Goal: Task Accomplishment & Management: Manage account settings

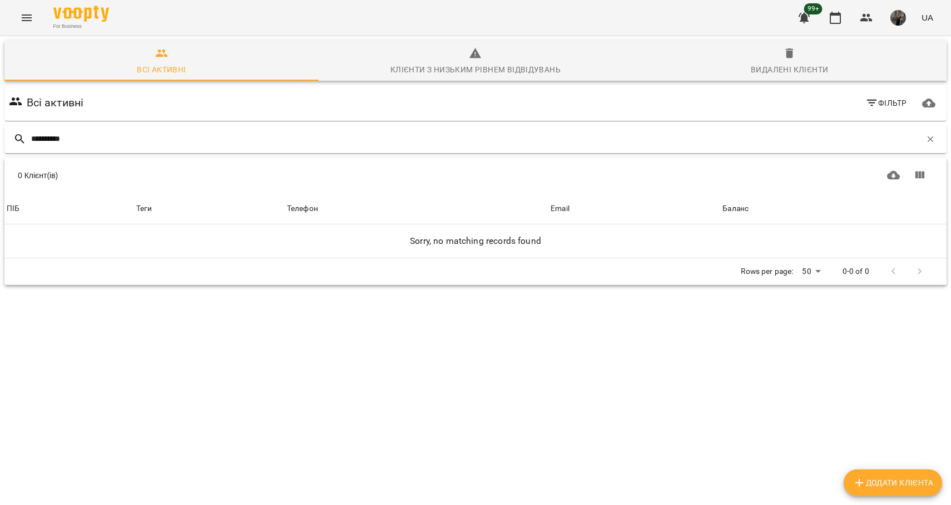
click at [72, 144] on input "**********" at bounding box center [476, 139] width 890 height 18
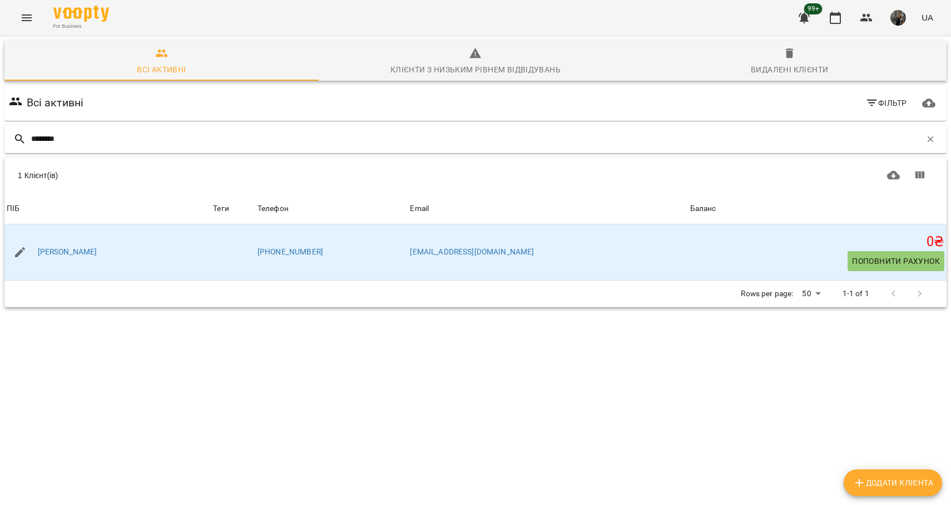
type input "********"
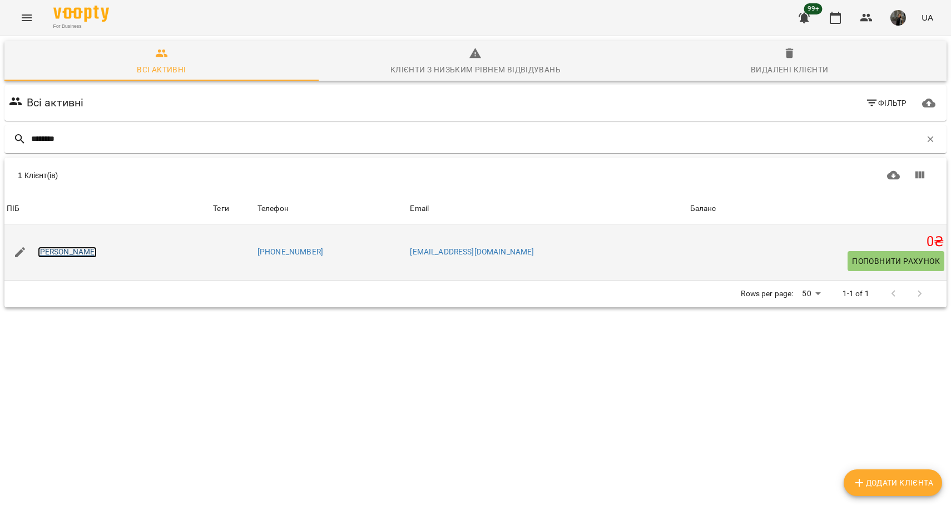
click at [87, 250] on link "[PERSON_NAME]" at bounding box center [68, 251] width 60 height 11
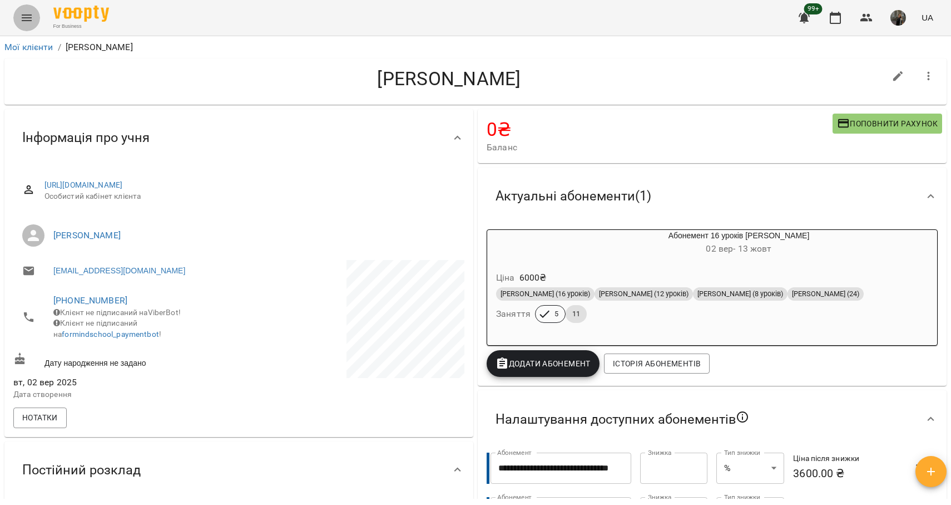
click at [29, 16] on icon "Menu" at bounding box center [26, 17] width 13 height 13
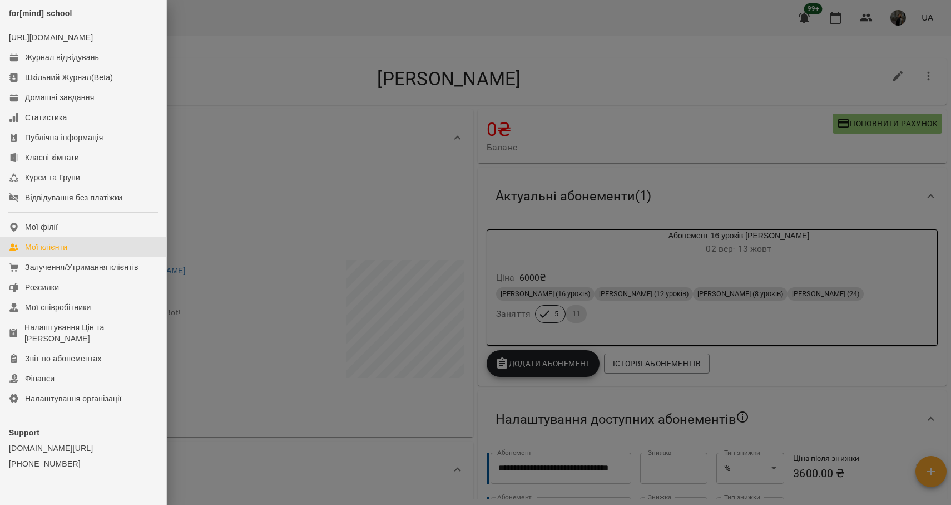
click at [67, 253] on div "Мої клієнти" at bounding box center [46, 246] width 42 height 11
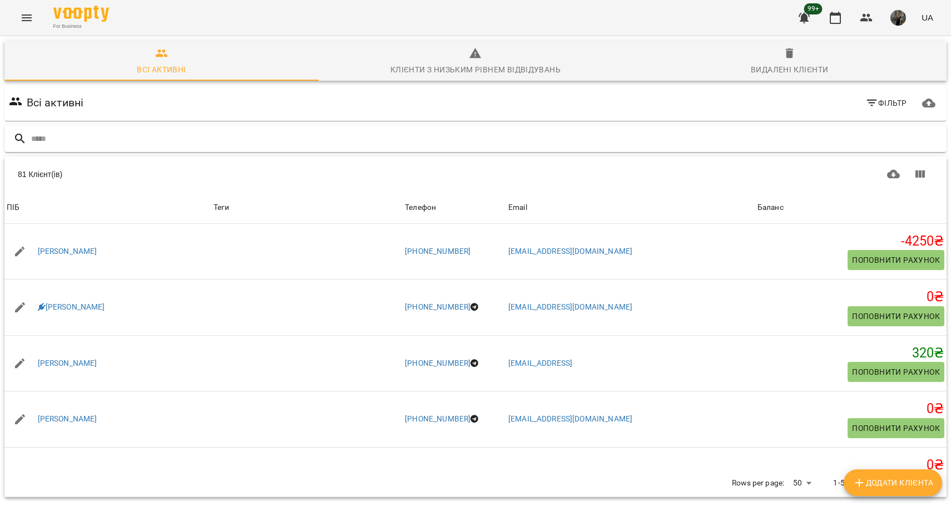
click at [165, 141] on input "text" at bounding box center [486, 139] width 911 height 18
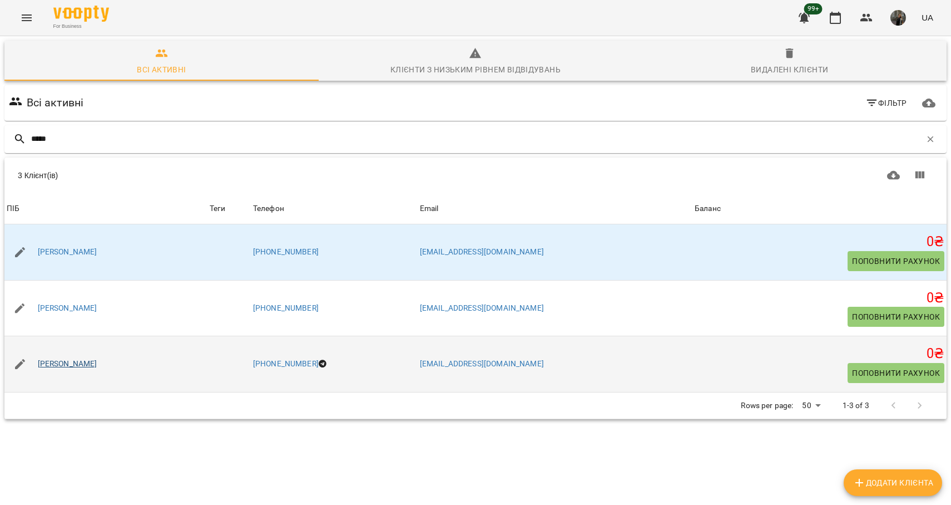
type input "*****"
click at [77, 362] on link "[PERSON_NAME]" at bounding box center [68, 363] width 60 height 11
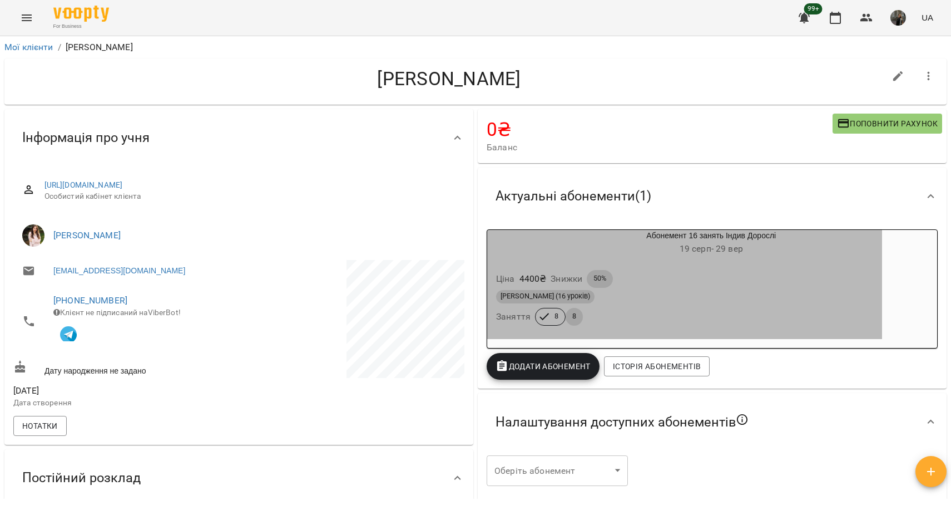
click at [733, 291] on div "[PERSON_NAME] (16 уроків)" at bounding box center [684, 296] width 377 height 13
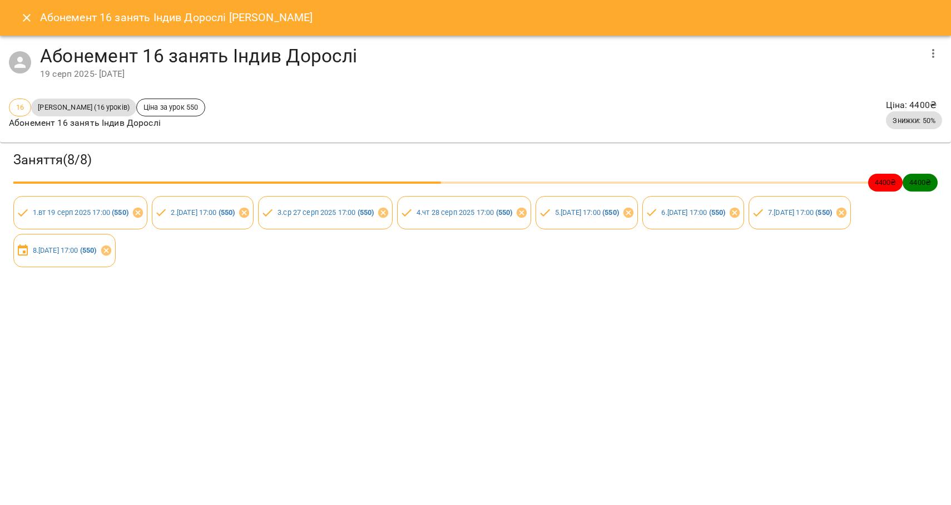
click at [24, 18] on icon "Close" at bounding box center [26, 17] width 13 height 13
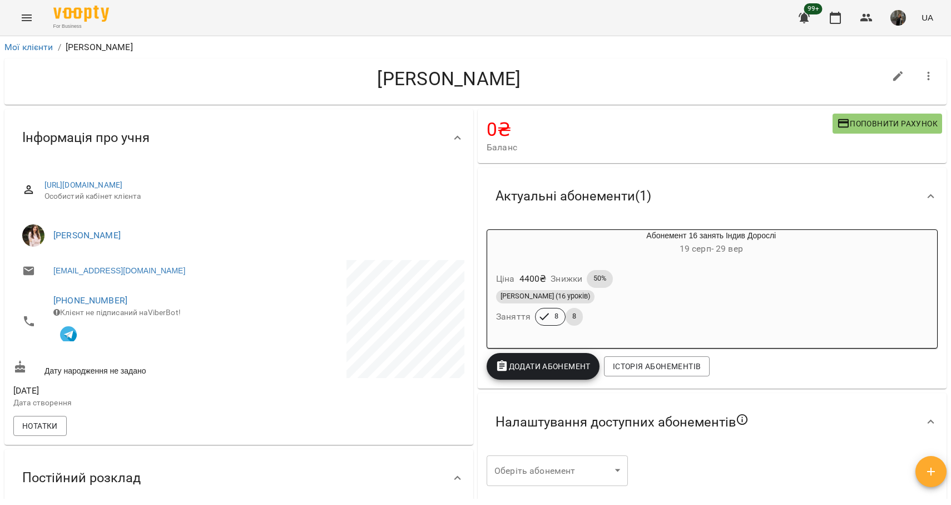
click at [769, 248] on h6 "[DATE] - [DATE]" at bounding box center [712, 249] width 342 height 16
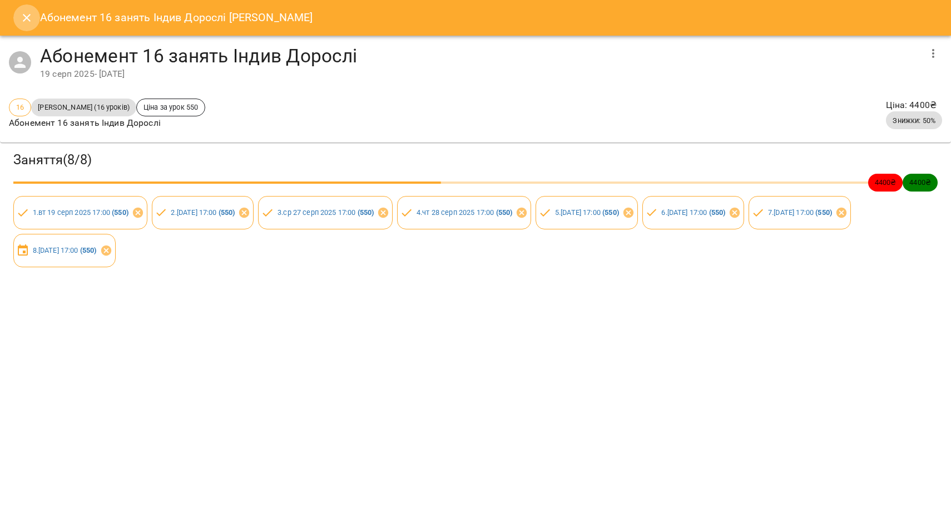
click at [23, 17] on icon "Close" at bounding box center [26, 17] width 13 height 13
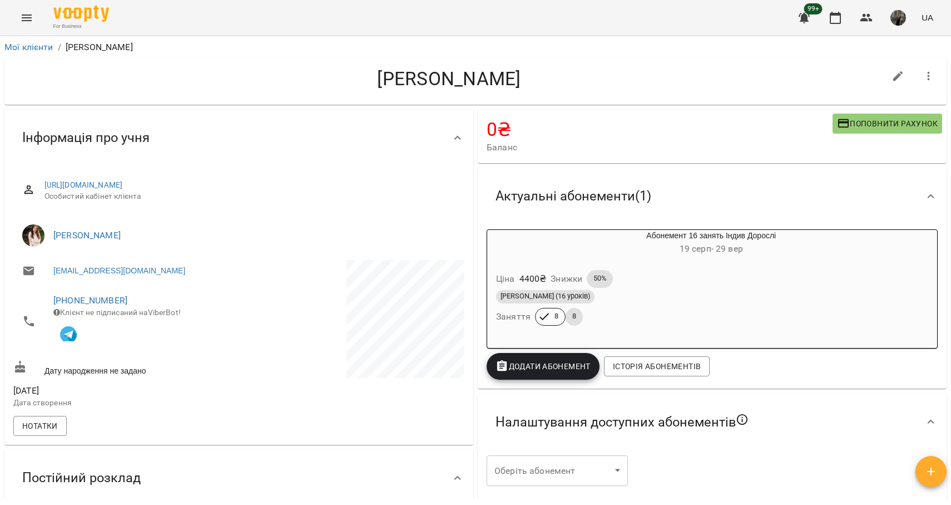
click at [679, 256] on h6 "[DATE] - [DATE]" at bounding box center [712, 249] width 342 height 16
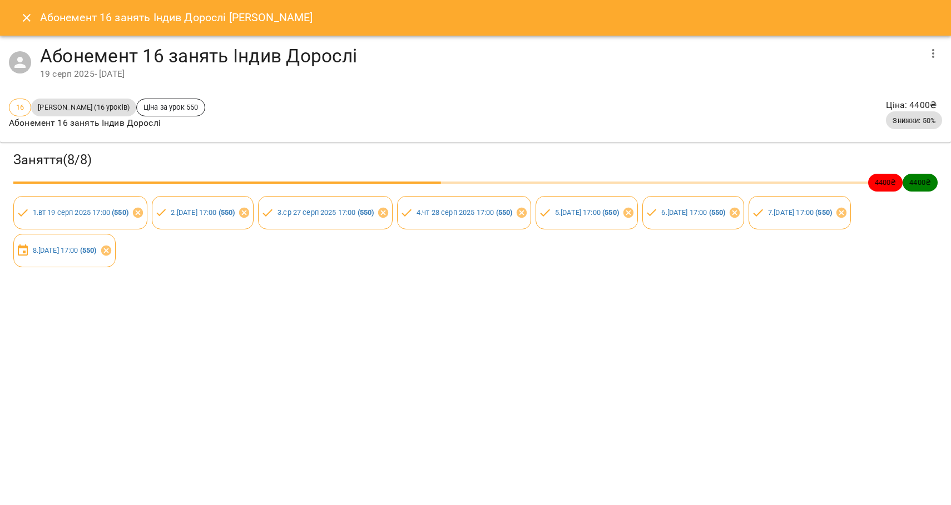
click at [35, 166] on h3 "Заняття ( 8 / 8 )" at bounding box center [475, 159] width 924 height 17
click at [22, 102] on span "16" at bounding box center [19, 107] width 21 height 11
click at [26, 20] on icon "Close" at bounding box center [26, 17] width 13 height 13
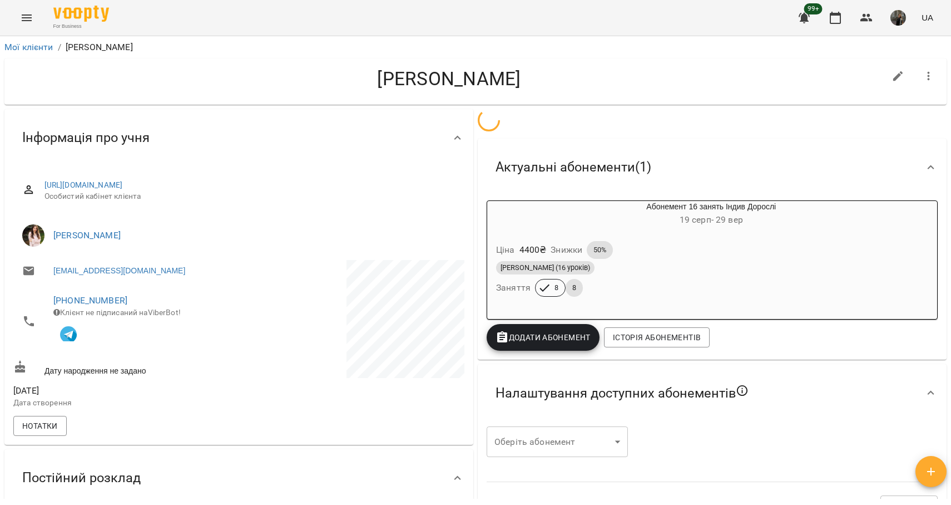
click at [26, 20] on icon "Menu" at bounding box center [27, 17] width 10 height 7
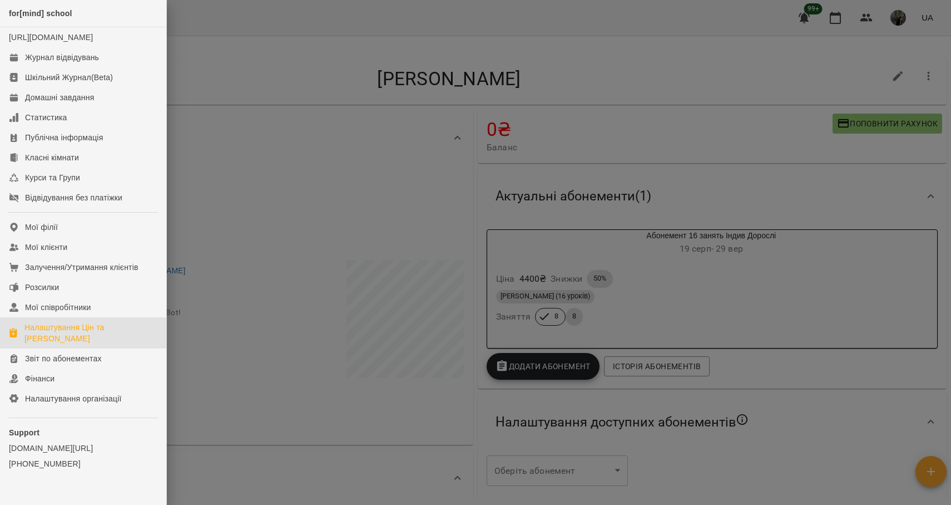
click at [53, 344] on div "Налаштування Цін та [PERSON_NAME]" at bounding box center [90, 333] width 133 height 22
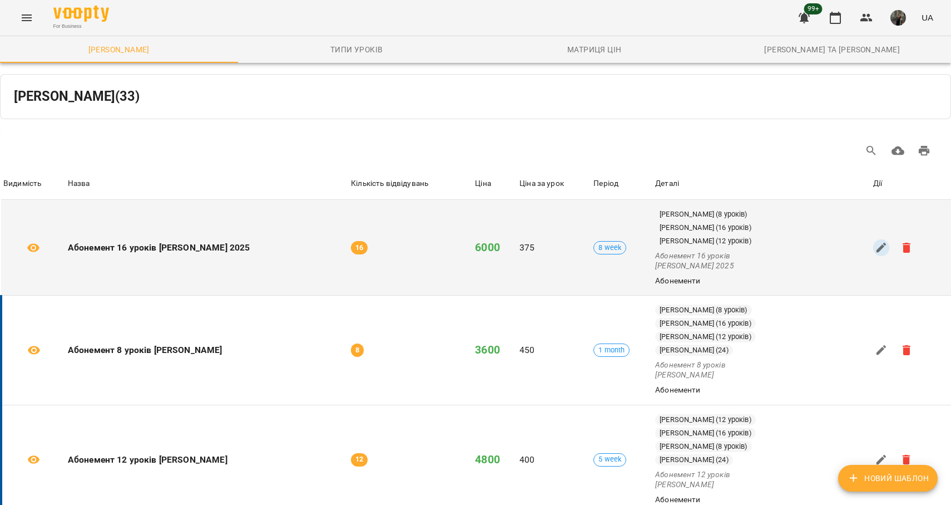
click at [875, 252] on icon "button" at bounding box center [881, 247] width 13 height 13
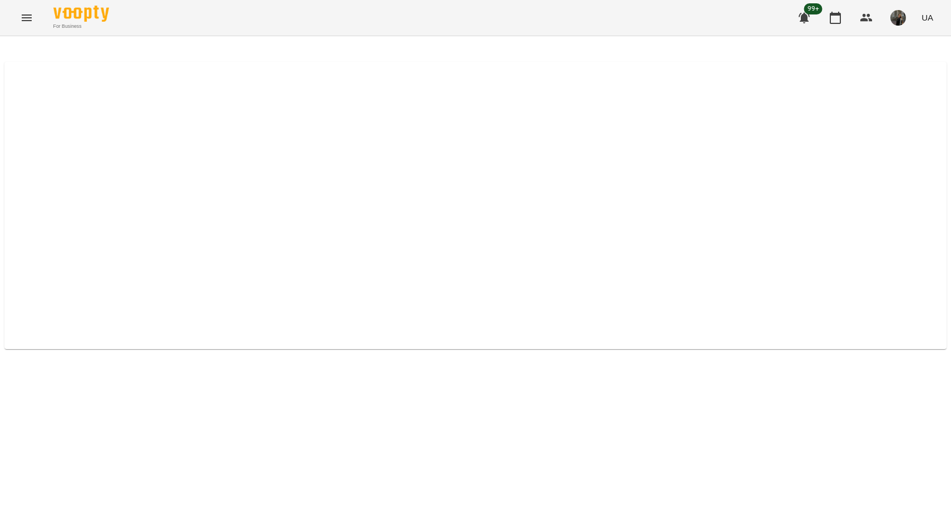
select select "****"
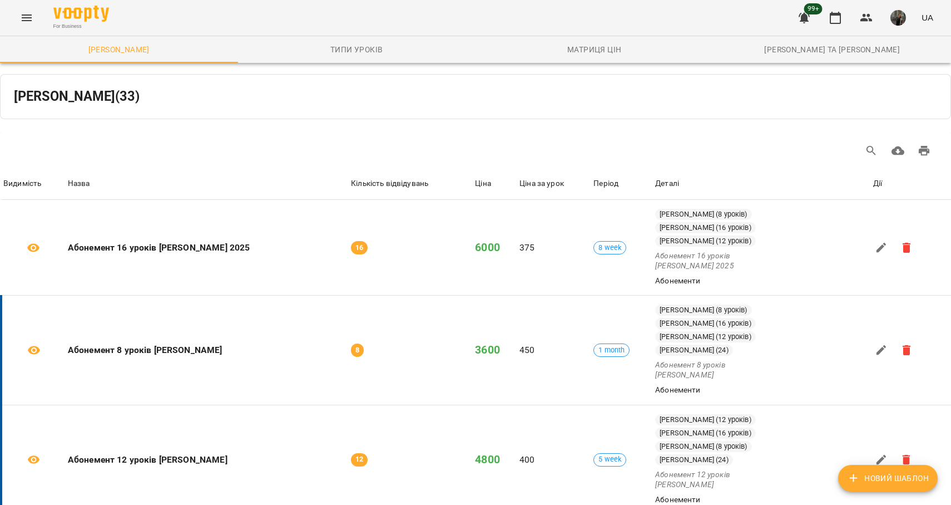
scroll to position [1717, 0]
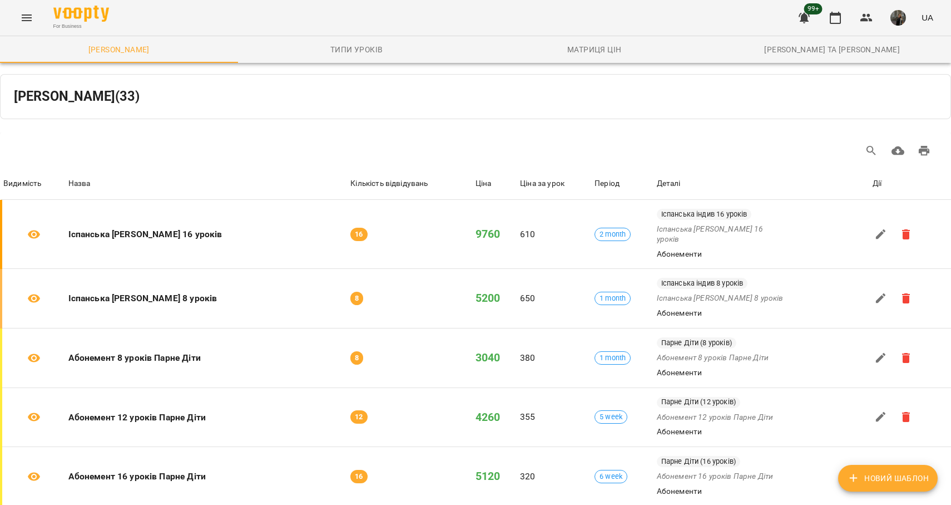
scroll to position [208, 0]
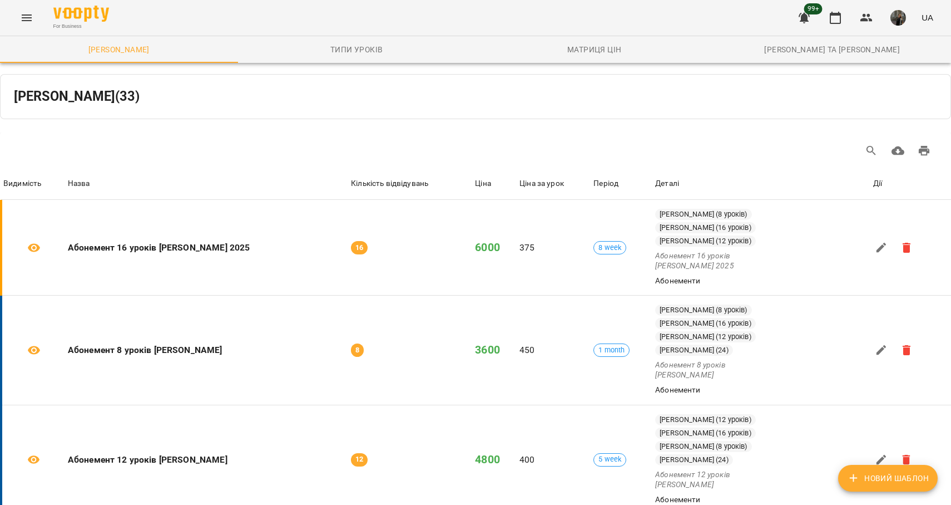
scroll to position [703, 0]
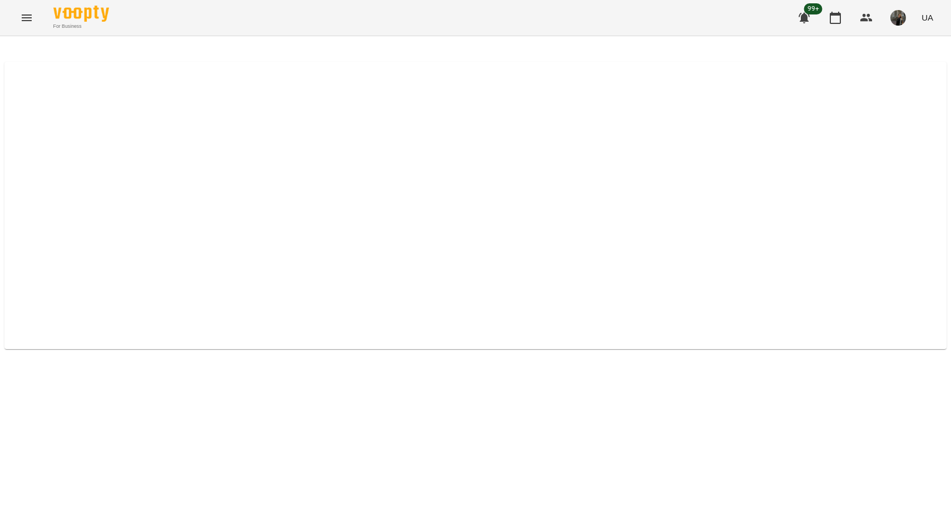
select select "****"
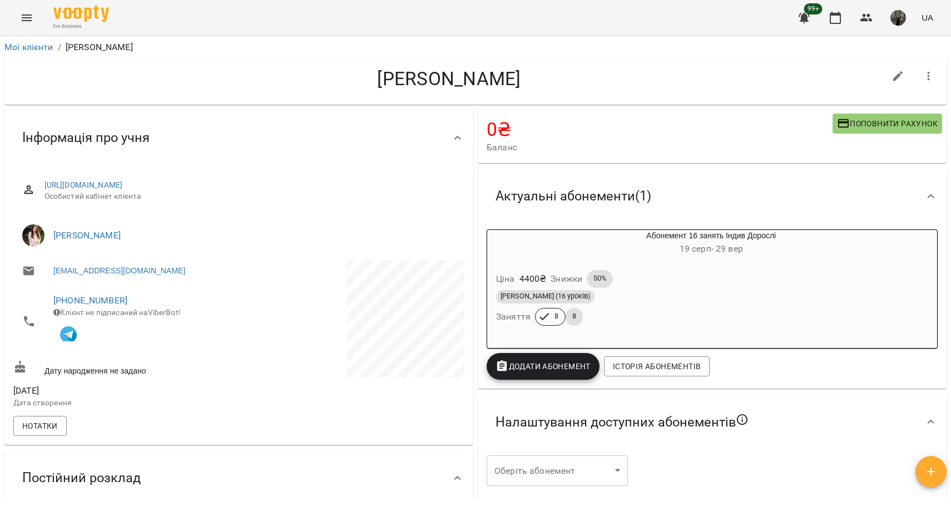
click at [589, 275] on span "50%" at bounding box center [600, 278] width 26 height 10
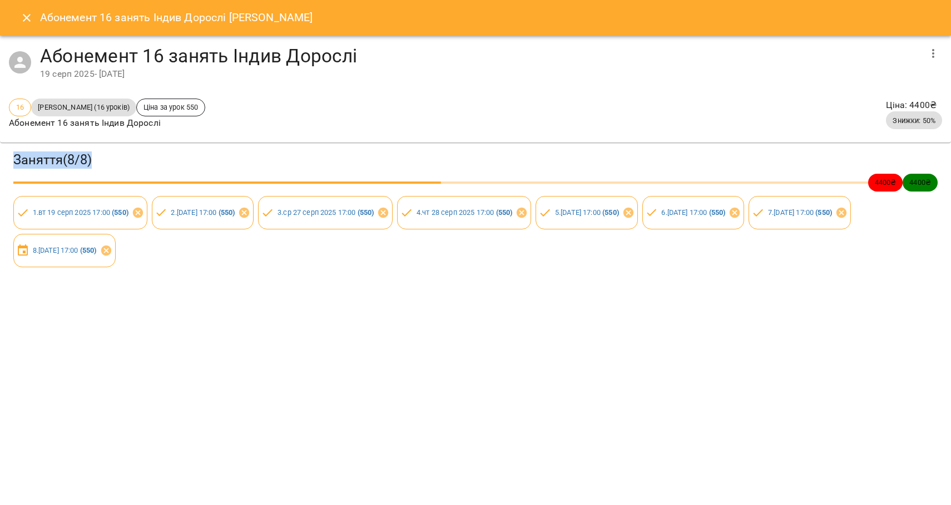
drag, startPoint x: 12, startPoint y: 161, endPoint x: 106, endPoint y: 171, distance: 94.5
click at [107, 171] on div "Заняття ( 8 / 8 ) 4400 ₴ 4400 ₴ 1 . [DATE] 17:00 ( 550 ) 2 . [DATE] 17:00 ( 550…" at bounding box center [476, 208] width 956 height 137
click at [25, 14] on icon "Close" at bounding box center [26, 17] width 13 height 13
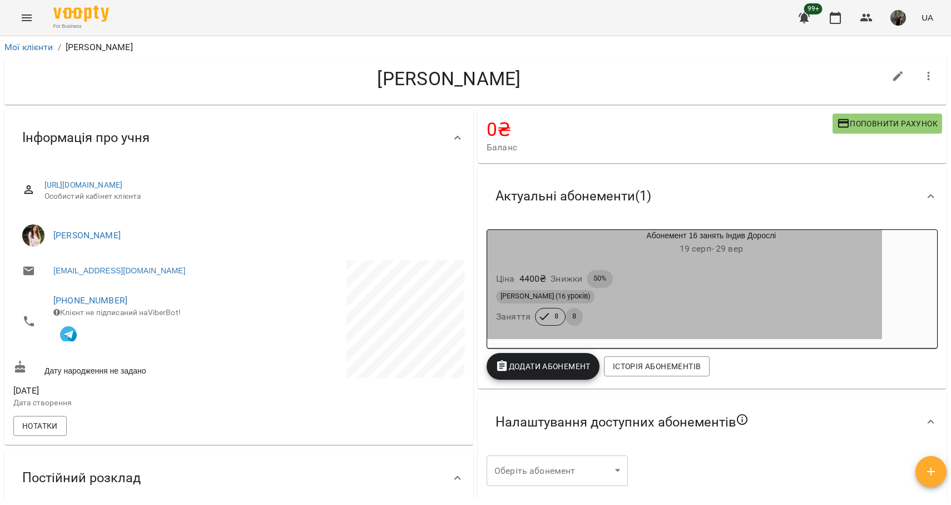
click at [673, 333] on div "Ціна 4400 ₴ Знижки 50% Індив Дорослі (16 уроків) Заняття 8 8" at bounding box center [684, 300] width 395 height 78
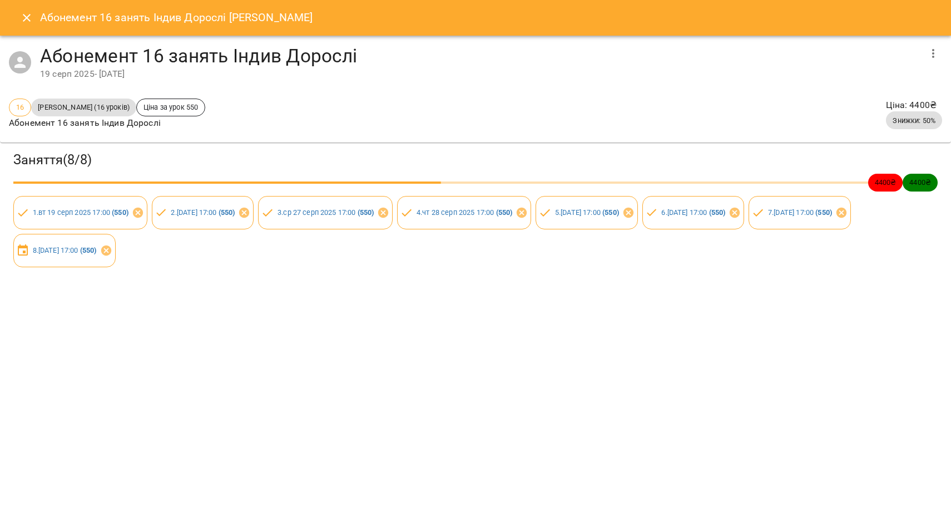
click at [39, 160] on h3 "Заняття ( 8 / 8 )" at bounding box center [475, 159] width 924 height 17
click at [28, 16] on icon "Close" at bounding box center [27, 18] width 8 height 8
